Goal: Information Seeking & Learning: Learn about a topic

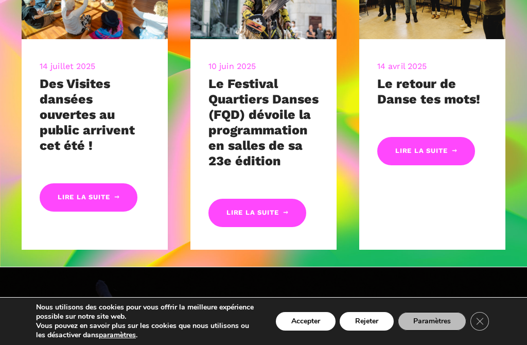
scroll to position [463, 0]
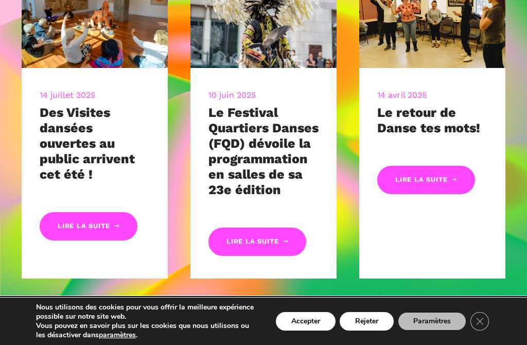
click at [73, 223] on link "Lire la suite" at bounding box center [89, 226] width 98 height 28
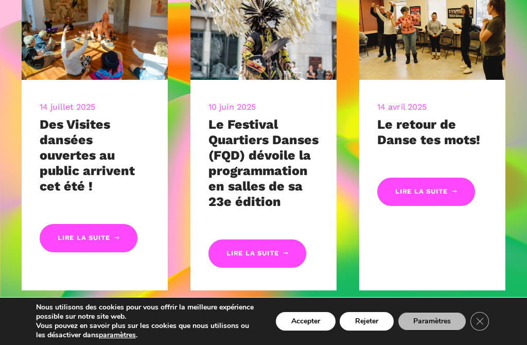
scroll to position [449, 0]
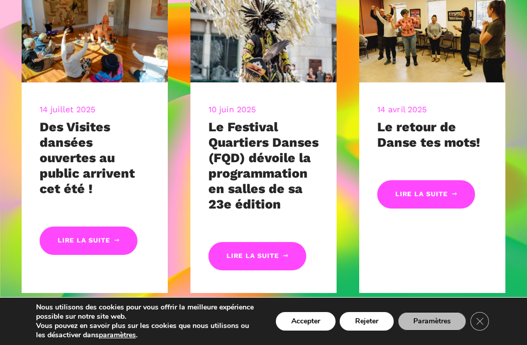
click at [246, 252] on link "Lire la suite" at bounding box center [257, 256] width 98 height 28
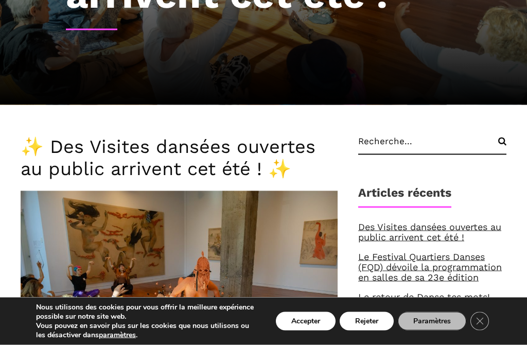
scroll to position [228, 0]
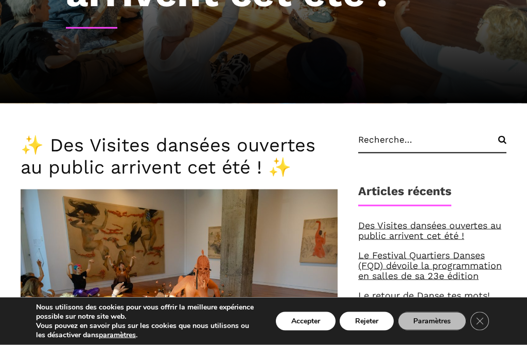
click at [297, 330] on button "Accepter" at bounding box center [306, 321] width 60 height 19
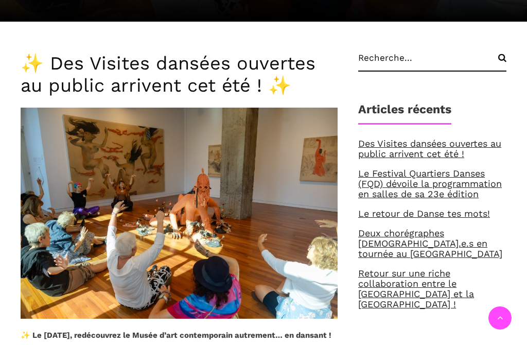
scroll to position [299, 0]
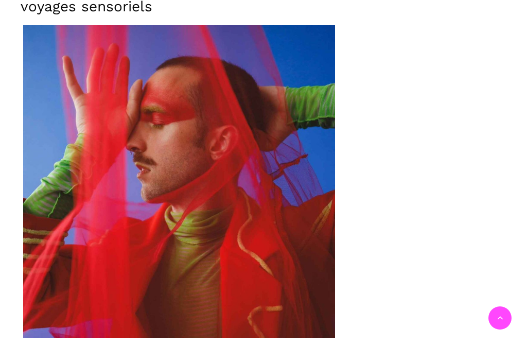
scroll to position [2445, 0]
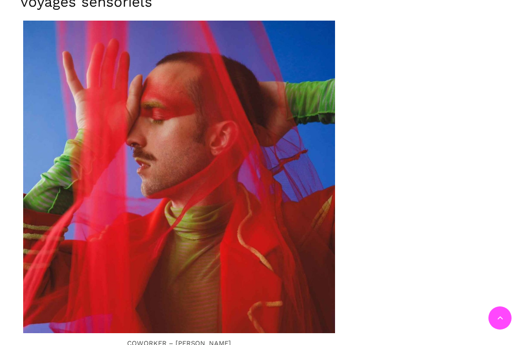
click at [34, 187] on img at bounding box center [179, 177] width 312 height 312
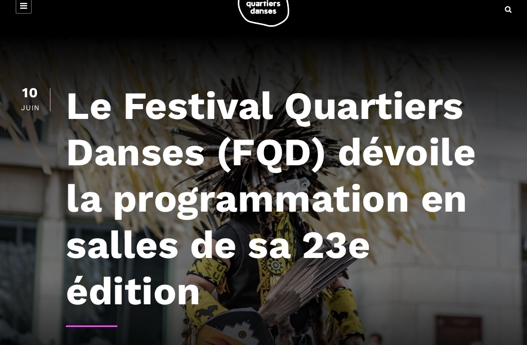
scroll to position [0, 0]
